Goal: Task Accomplishment & Management: Complete application form

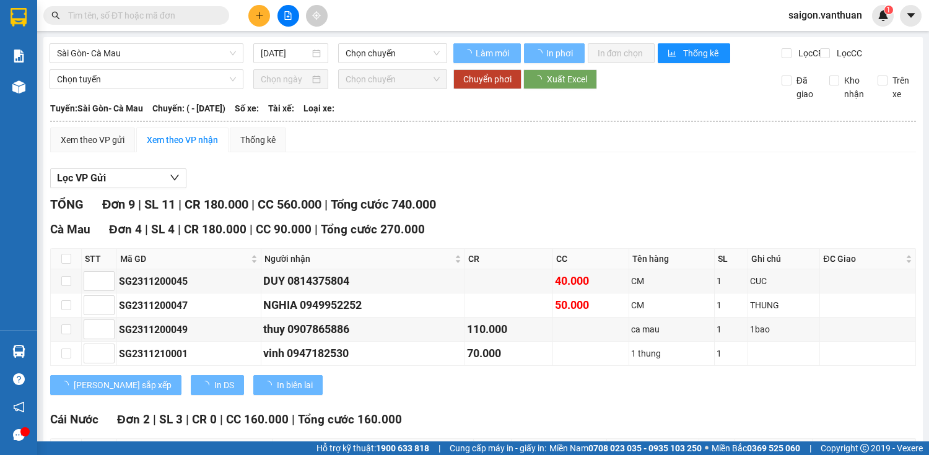
type input "[DATE]"
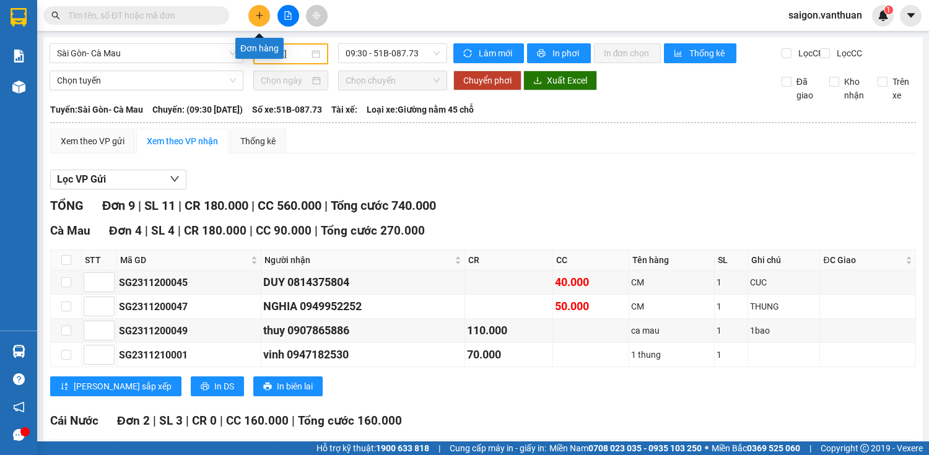
click at [259, 14] on icon "plus" at bounding box center [259, 15] width 1 height 7
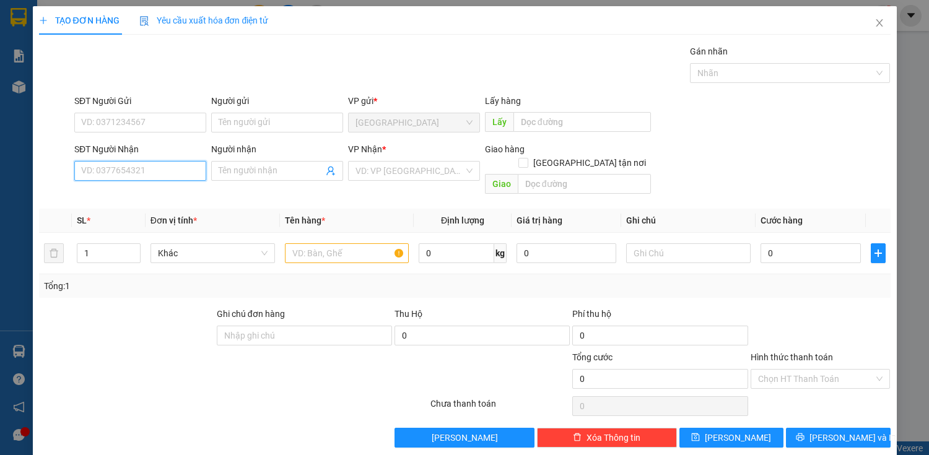
click at [170, 171] on input "SĐT Người Nhận" at bounding box center [140, 171] width 132 height 20
click at [165, 190] on div "0822357020 - SANG" at bounding box center [139, 195] width 116 height 14
type input "0822357020"
type input "SANG"
checkbox input "true"
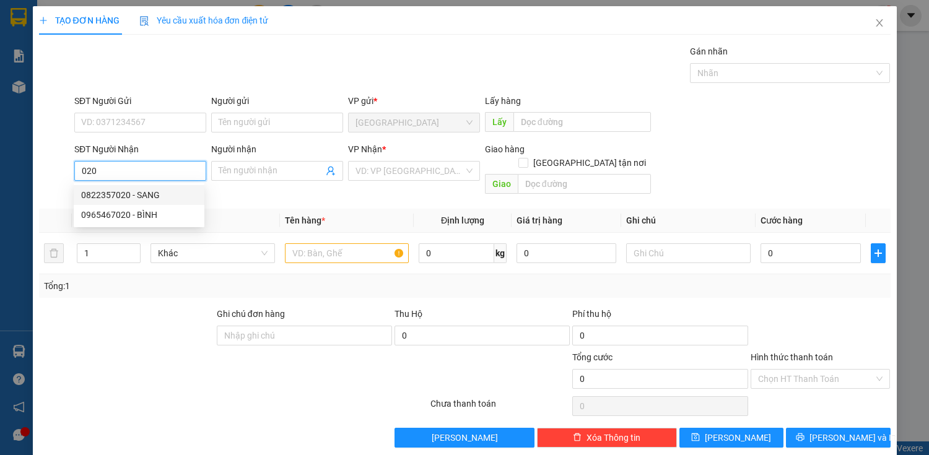
type input "QUẾ HẢI"
type input "160.000"
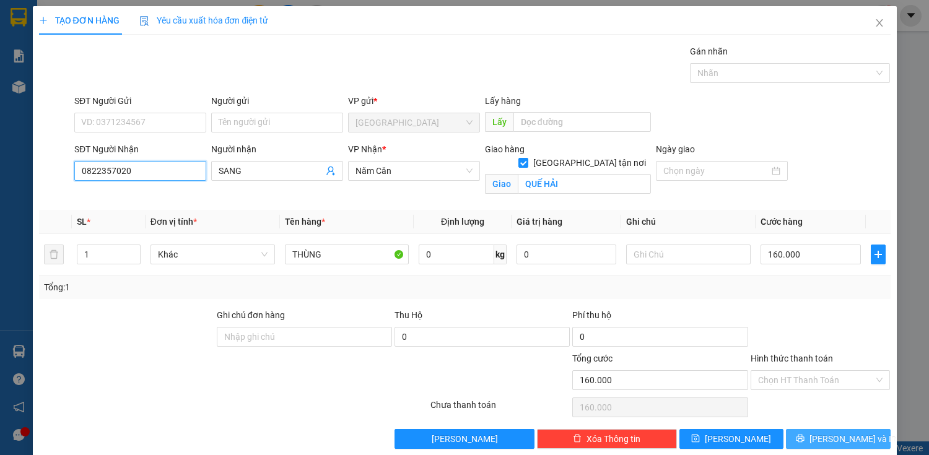
type input "0822357020"
click at [862, 438] on button "[PERSON_NAME] và In" at bounding box center [838, 439] width 104 height 20
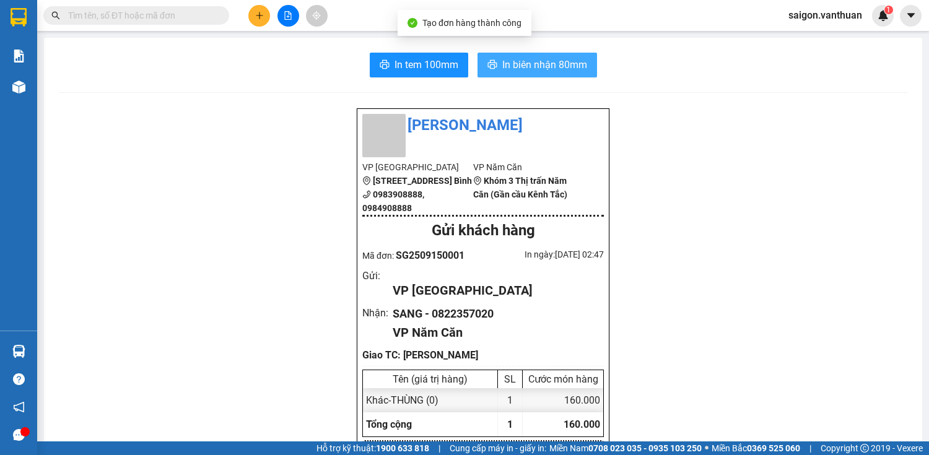
click at [540, 53] on button "In biên nhận 80mm" at bounding box center [538, 65] width 120 height 25
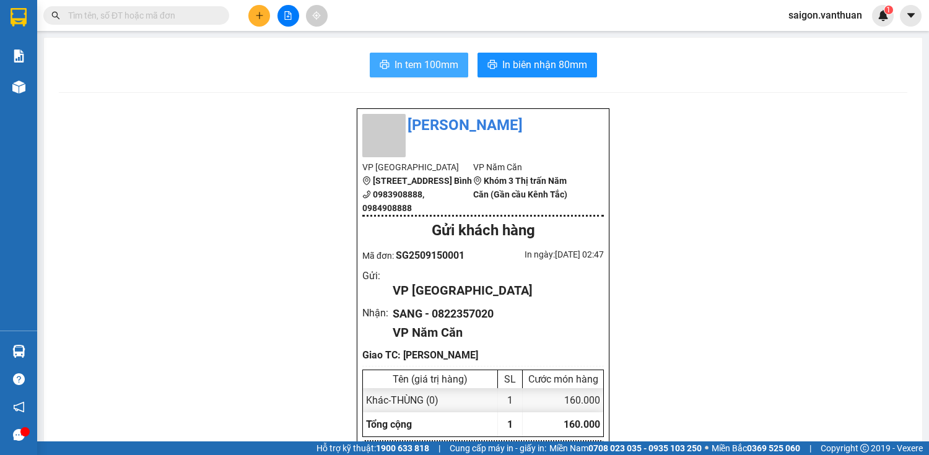
click at [451, 68] on span "In tem 100mm" at bounding box center [427, 64] width 64 height 15
click at [435, 53] on button "In tem 100mm" at bounding box center [419, 65] width 98 height 25
